Goal: Information Seeking & Learning: Learn about a topic

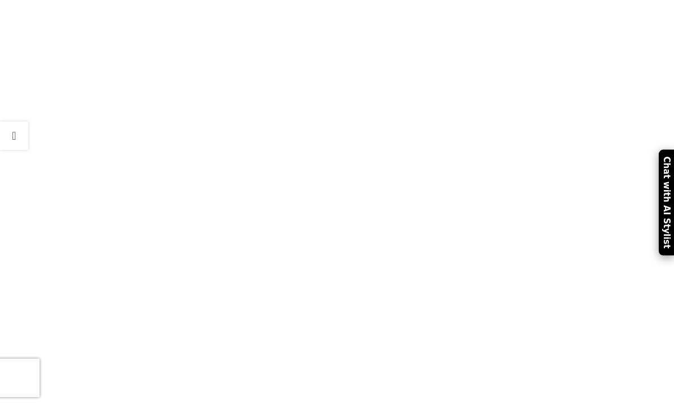
scroll to position [18989, 0]
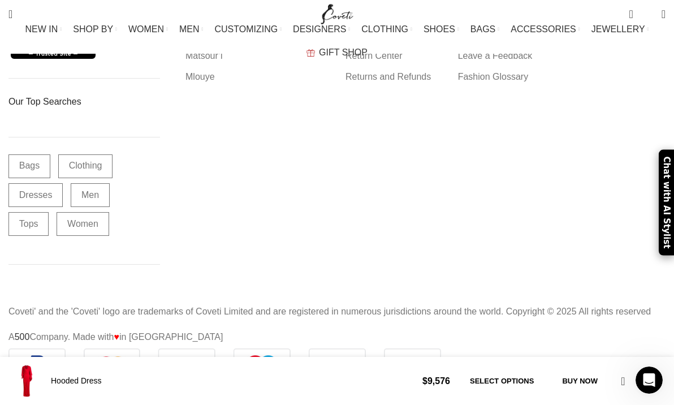
scroll to position [464378, 0]
